Goal: Navigation & Orientation: Find specific page/section

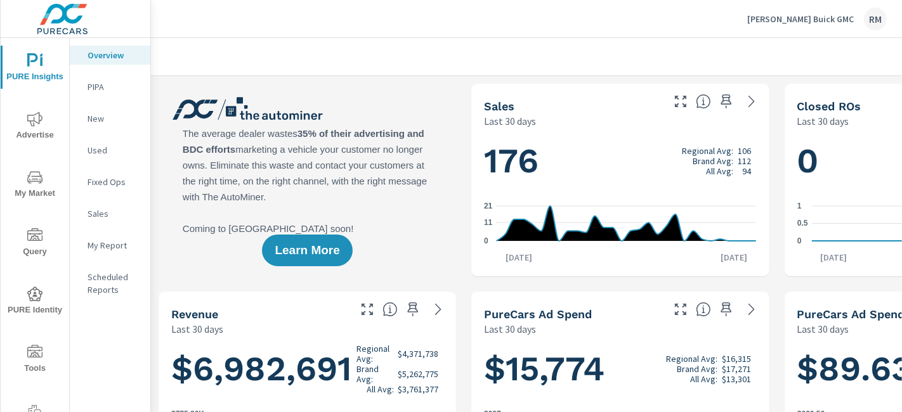
click at [24, 185] on span "My Market" at bounding box center [34, 185] width 61 height 31
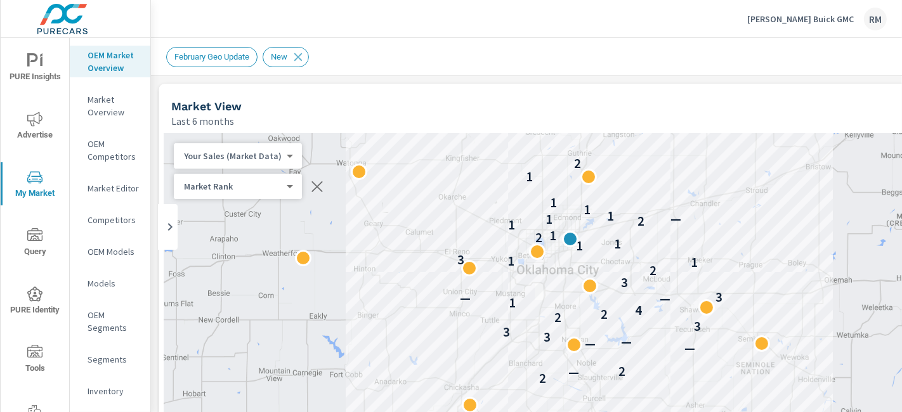
drag, startPoint x: 450, startPoint y: 247, endPoint x: 477, endPoint y: 170, distance: 82.0
click at [477, 170] on div "2 1 2 — 2 — — — 3 3 3 2 2 4 1 — — 3 3 2 1 1 3 1 1 2 1 1 2 — 1 1 1 1 1 2" at bounding box center [620, 390] width 913 height 515
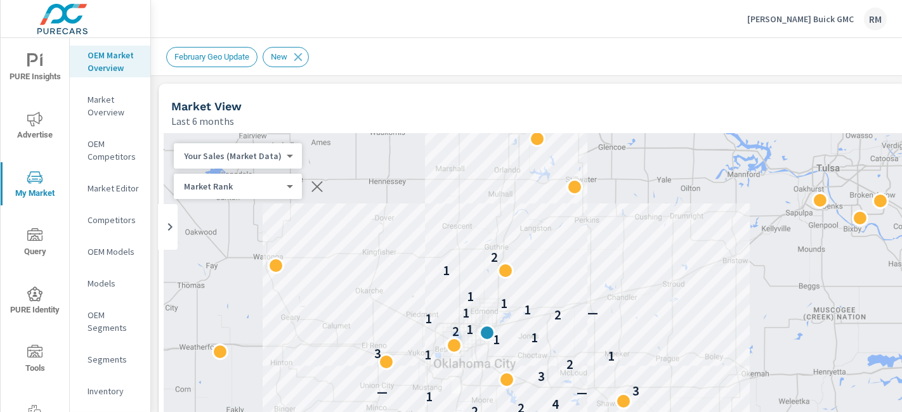
drag, startPoint x: 846, startPoint y: 236, endPoint x: 759, endPoint y: 330, distance: 128.4
click at [759, 330] on div "2 1 2 — 2 — — — 3 3 3 2 2 4 1 — — 3 3 2 1 1 3 1 1 2 1 1 2 — 1 1 1 1 1 2" at bounding box center [620, 390] width 913 height 515
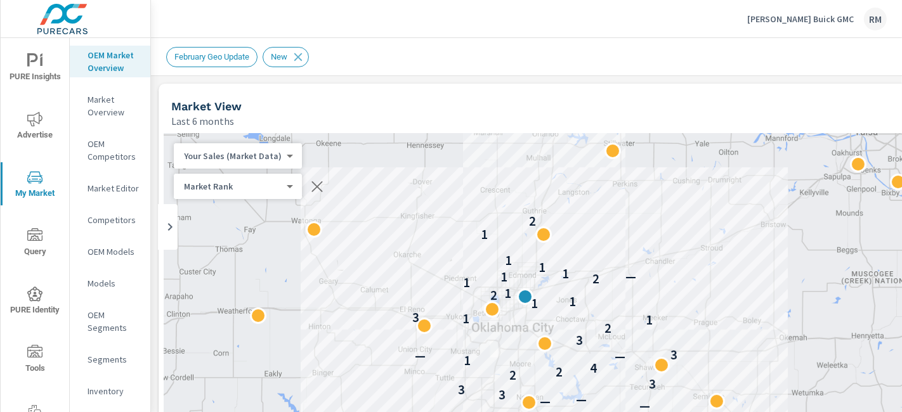
drag, startPoint x: 672, startPoint y: 292, endPoint x: 712, endPoint y: 252, distance: 56.9
click at [712, 252] on div "2 1 2 — 2 — — — 3 3 3 2 2 4 1 — — 3 3 2 1 1 3 1 1 2 1 1 2 — 1 1 1 1 1 2" at bounding box center [620, 390] width 913 height 515
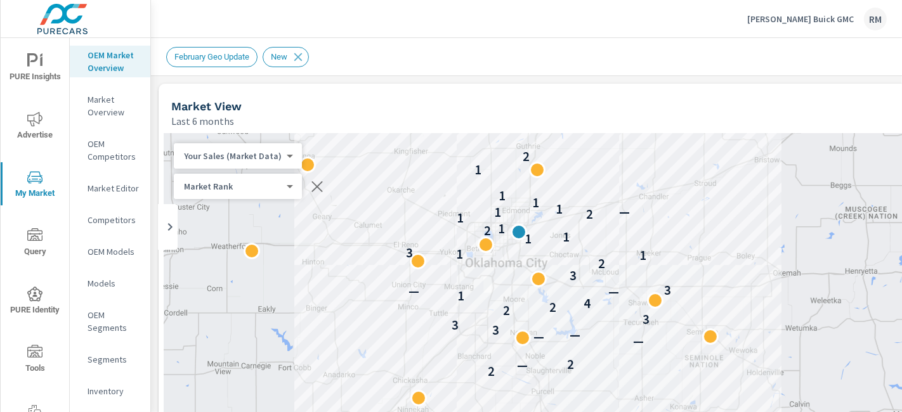
drag, startPoint x: 386, startPoint y: 235, endPoint x: 378, endPoint y: 164, distance: 71.4
click at [378, 164] on div "2 1 2 — 2 — — — 3 3 3 2 2 4 1 — — 3 3 2 1 1 3 1 1 2 1 1 2 — 1 1 1 1 1 2" at bounding box center [620, 390] width 913 height 515
